Goal: Navigation & Orientation: Find specific page/section

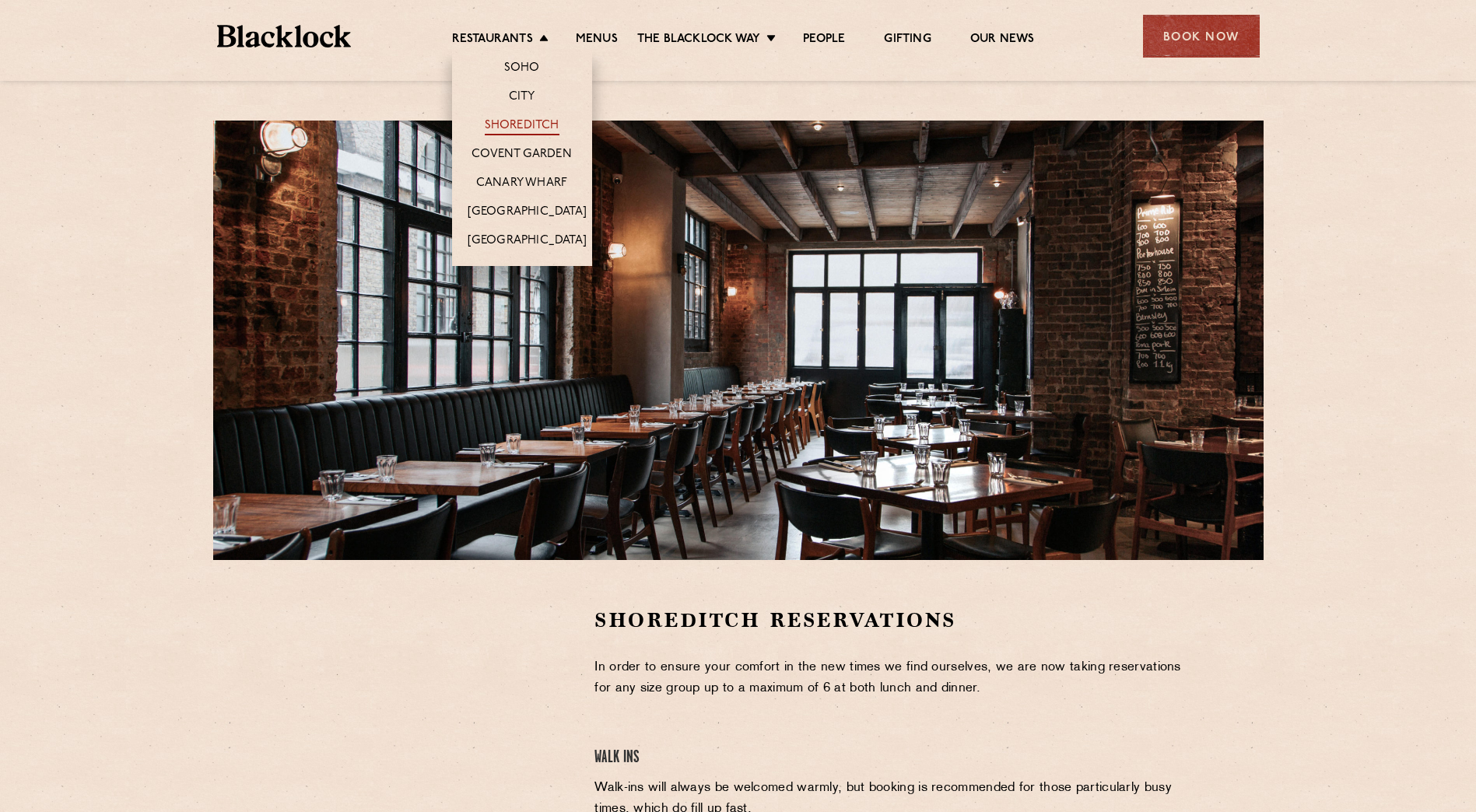
click at [517, 121] on link "Shoreditch" at bounding box center [522, 127] width 75 height 17
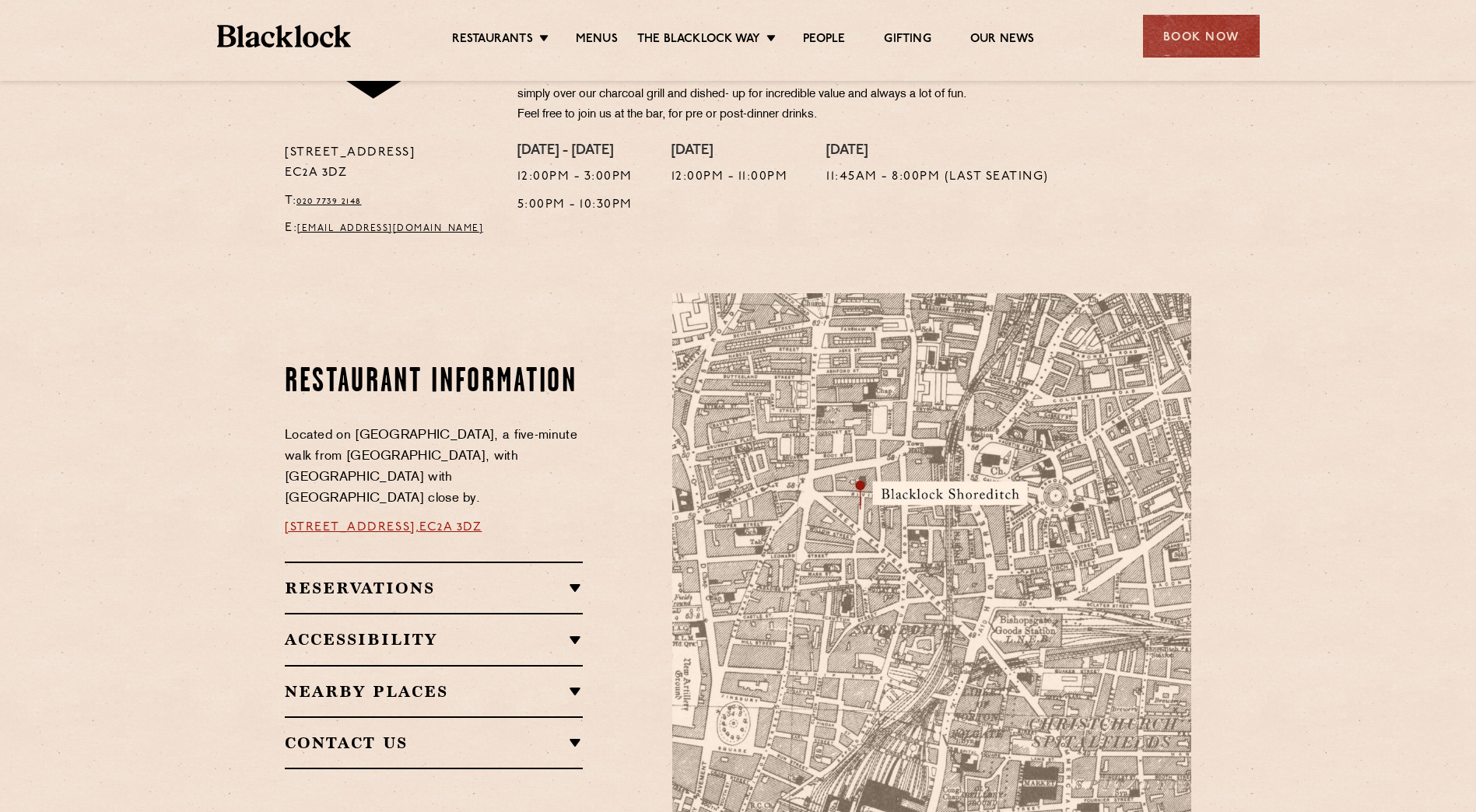
scroll to position [778, 0]
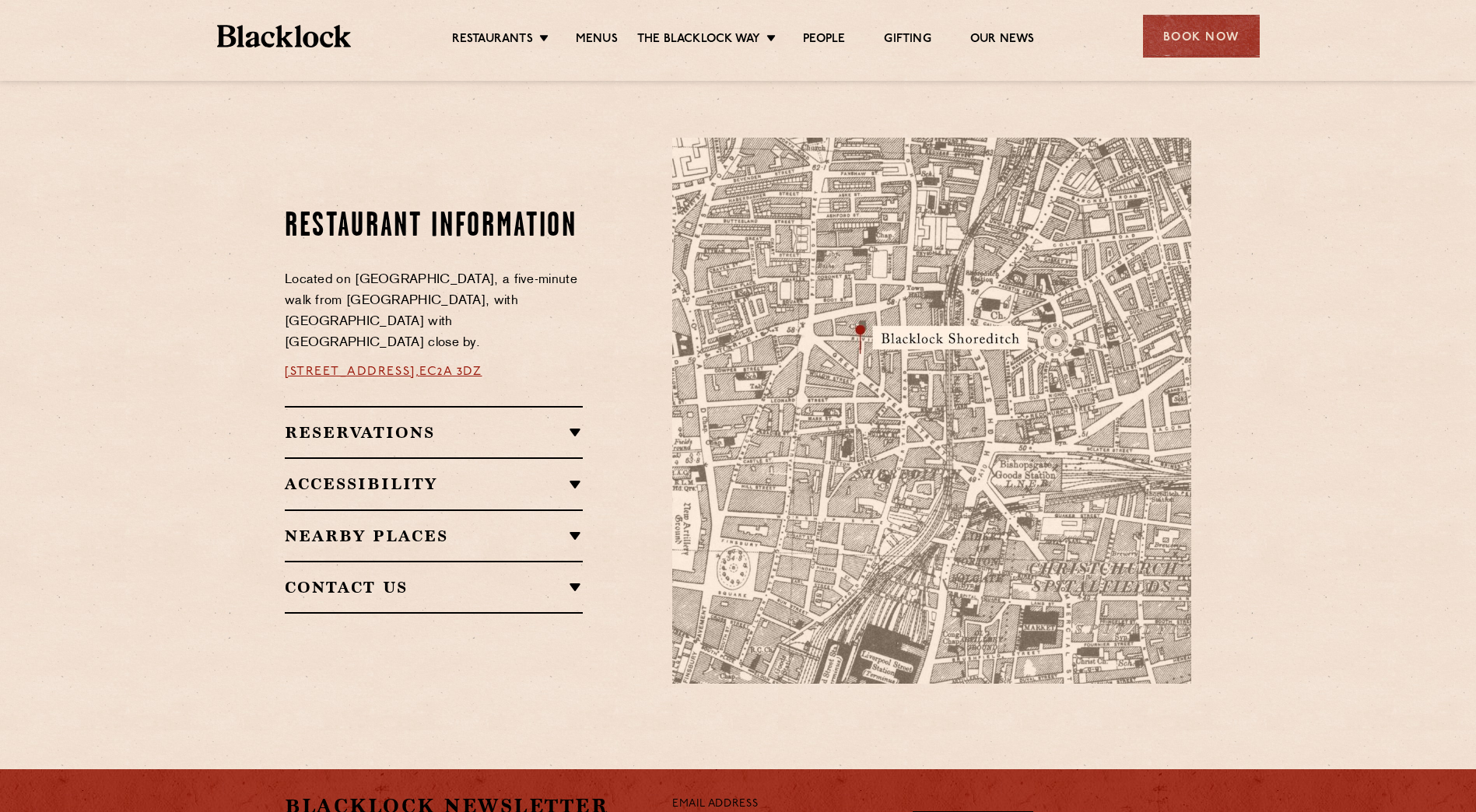
click at [482, 526] on h2 "Nearby Places" at bounding box center [434, 535] width 298 height 19
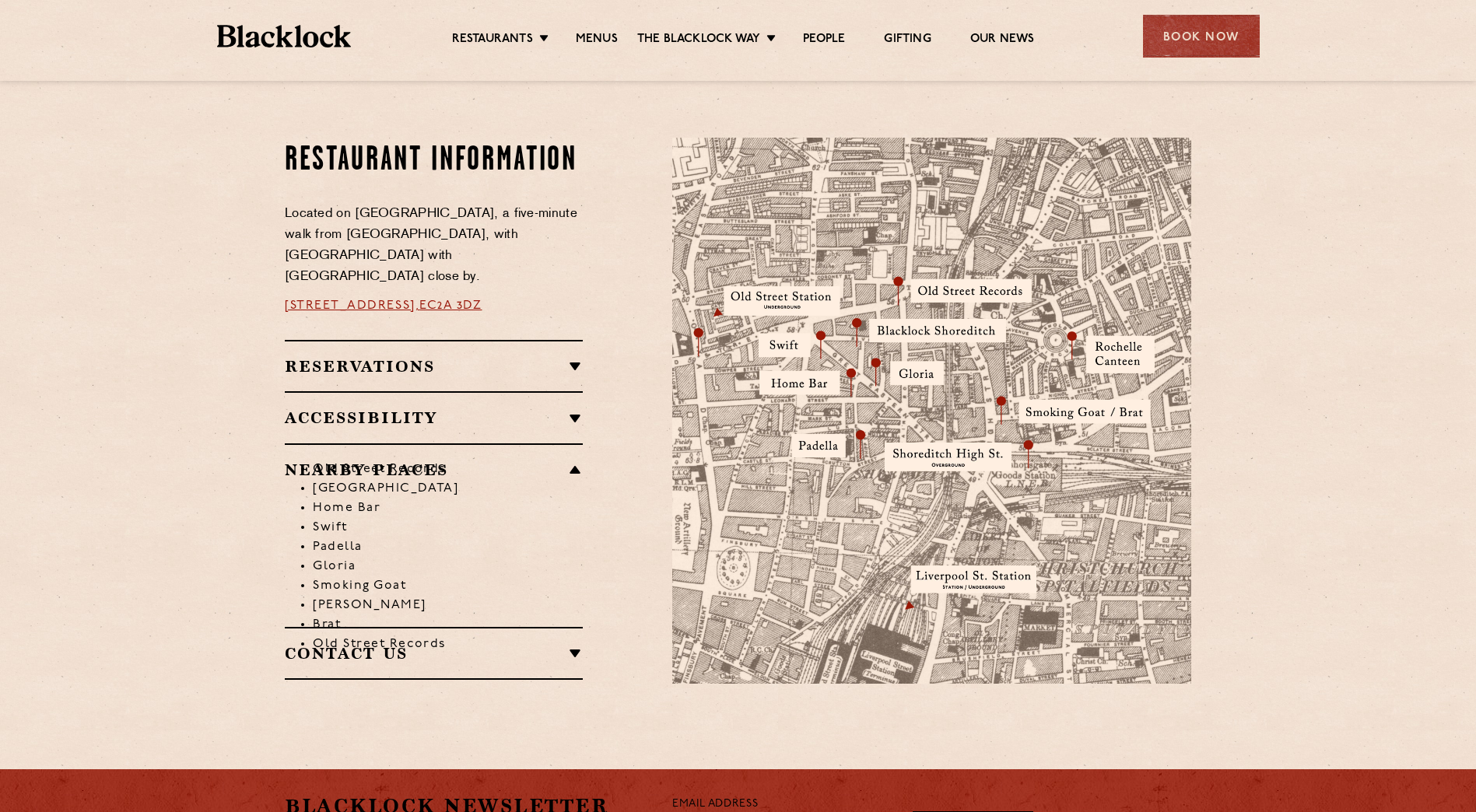
click at [520, 460] on li "Old Street Records" at bounding box center [447, 470] width 270 height 20
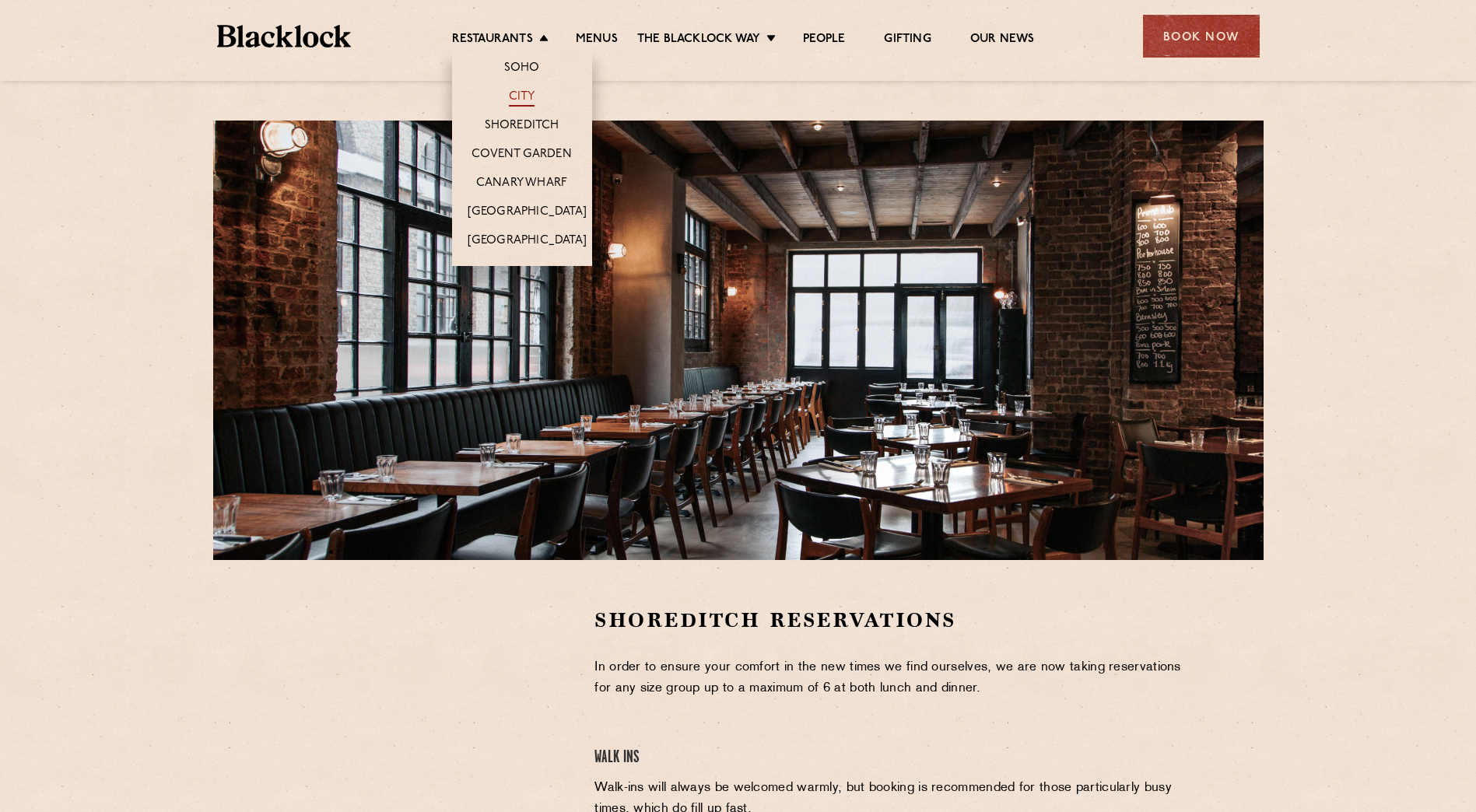
click at [524, 96] on link "City" at bounding box center [521, 98] width 26 height 17
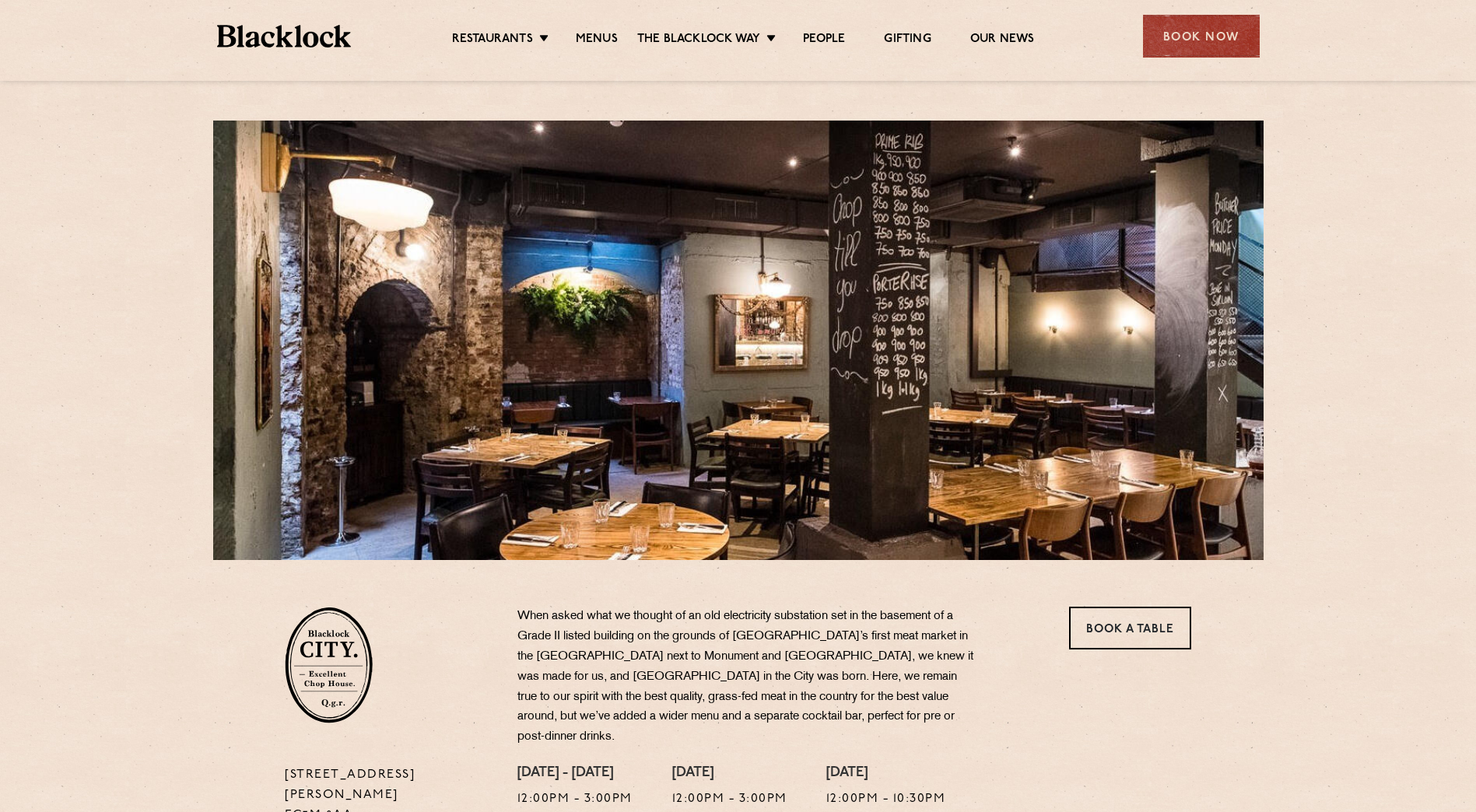
scroll to position [234, 0]
